Goal: Task Accomplishment & Management: Manage account settings

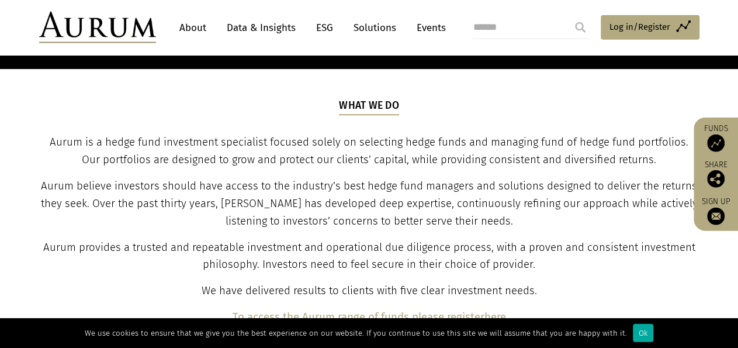
scroll to position [162, 0]
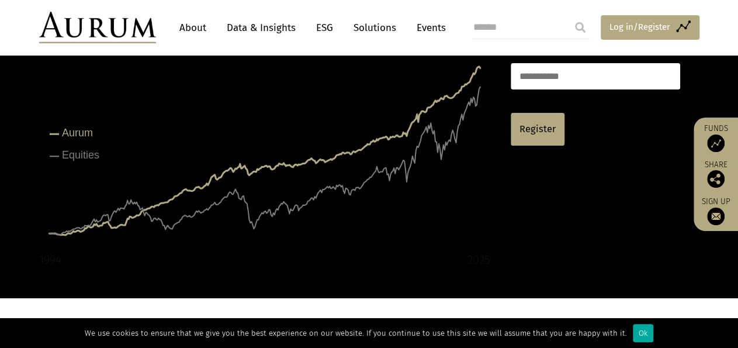
click at [631, 28] on span "Log in/Register" at bounding box center [640, 27] width 61 height 14
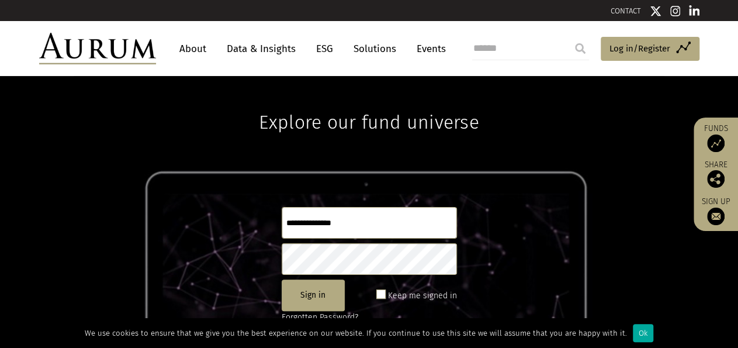
click at [349, 223] on input "text" at bounding box center [369, 223] width 175 height 32
type input "**********"
click at [292, 291] on button "Sign in" at bounding box center [313, 295] width 63 height 32
click at [308, 295] on button "Sign in" at bounding box center [313, 295] width 63 height 32
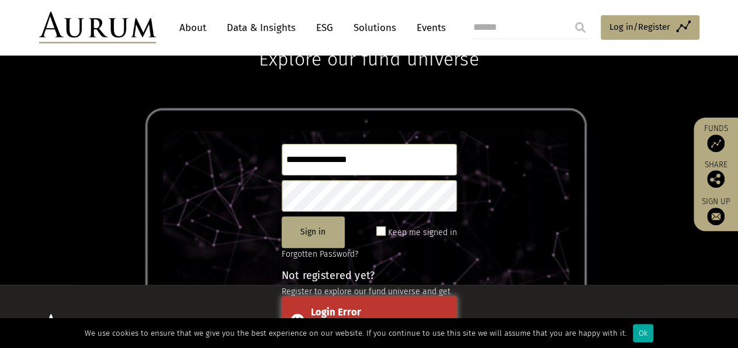
scroll to position [81, 0]
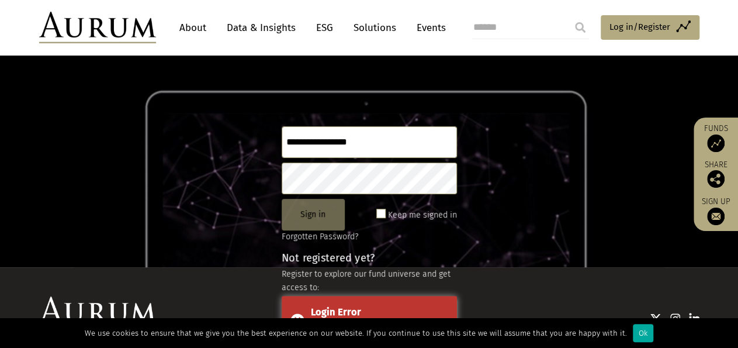
click at [307, 214] on button "Sign in" at bounding box center [313, 215] width 63 height 32
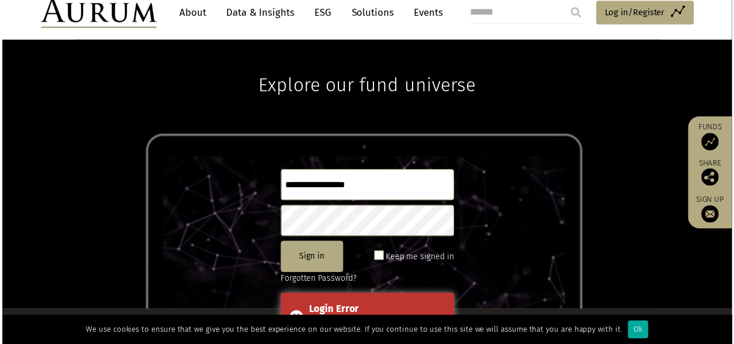
scroll to position [0, 0]
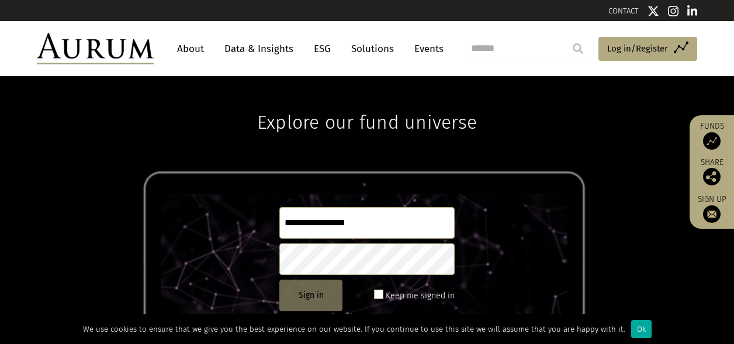
click at [294, 293] on button "Sign in" at bounding box center [310, 295] width 63 height 32
